Goal: Transaction & Acquisition: Book appointment/travel/reservation

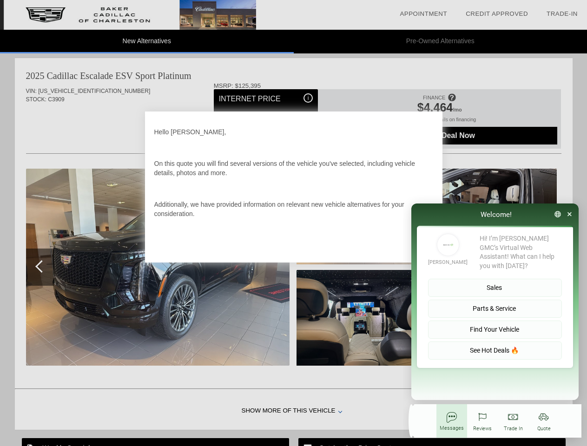
click at [423, 14] on link "Appointment" at bounding box center [422, 13] width 47 height 7
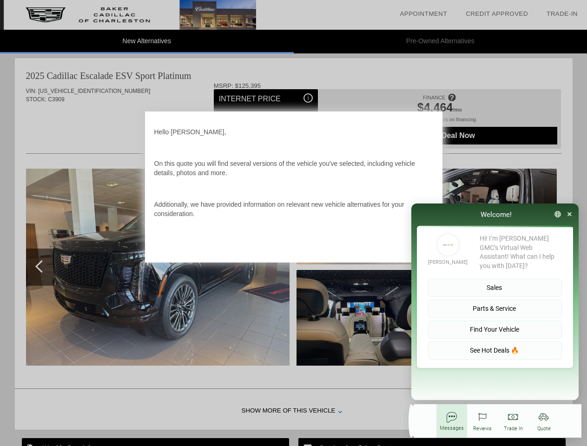
click at [423, 214] on div "Welcome!" at bounding box center [494, 214] width 167 height 22
click at [557, 214] on icon "button" at bounding box center [557, 214] width 7 height 7
click at [569, 214] on div at bounding box center [495, 320] width 184 height 251
click at [495, 279] on button "Sales" at bounding box center [495, 288] width 134 height 18
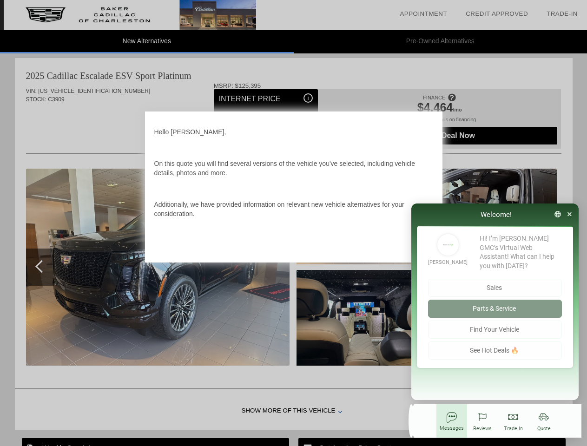
click at [495, 300] on button "Parts & Service" at bounding box center [495, 309] width 134 height 18
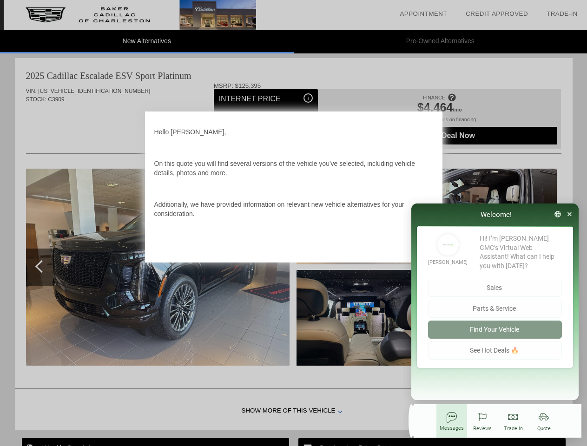
click at [495, 320] on button "Find Your Vehicle" at bounding box center [495, 329] width 134 height 18
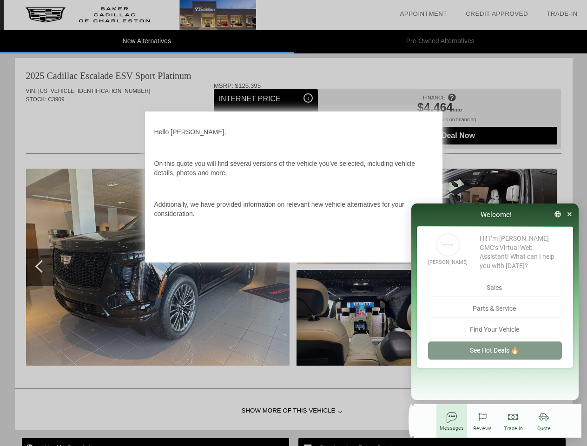
click at [495, 341] on button "See Hot Deals 🔥" at bounding box center [495, 350] width 134 height 18
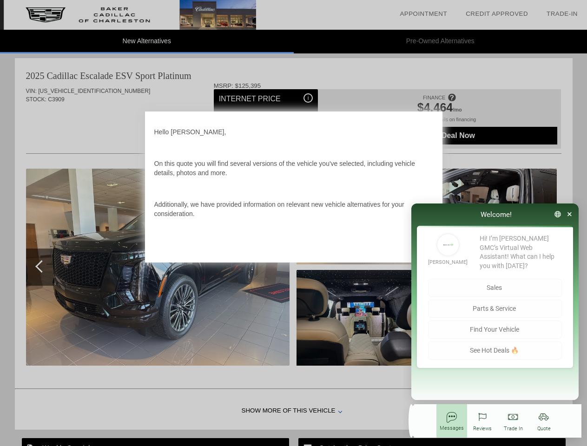
click at [451, 421] on div "button" at bounding box center [451, 425] width 31 height 33
click at [482, 421] on div "button" at bounding box center [482, 425] width 31 height 33
